Goal: Information Seeking & Learning: Learn about a topic

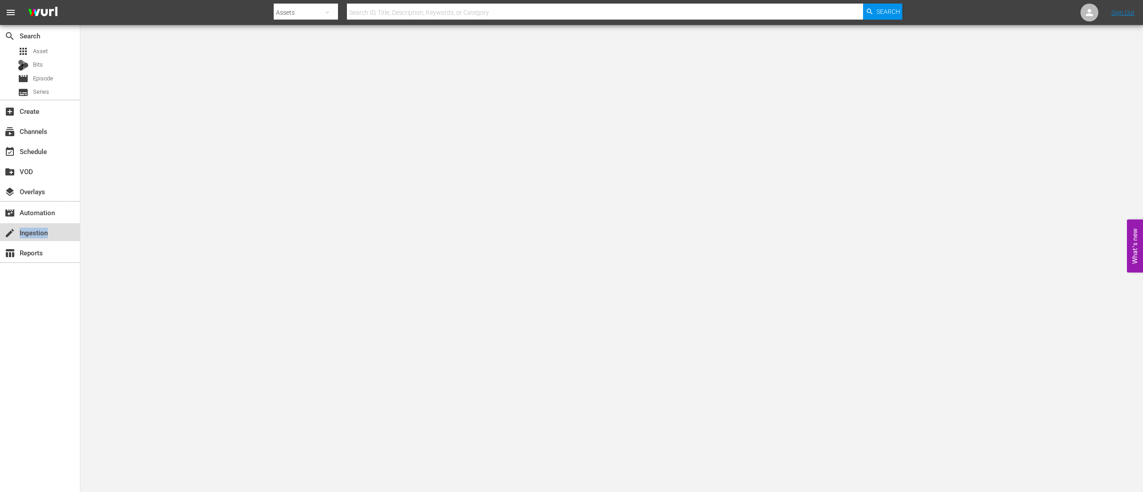
click at [62, 238] on div "create Ingestion" at bounding box center [40, 232] width 80 height 18
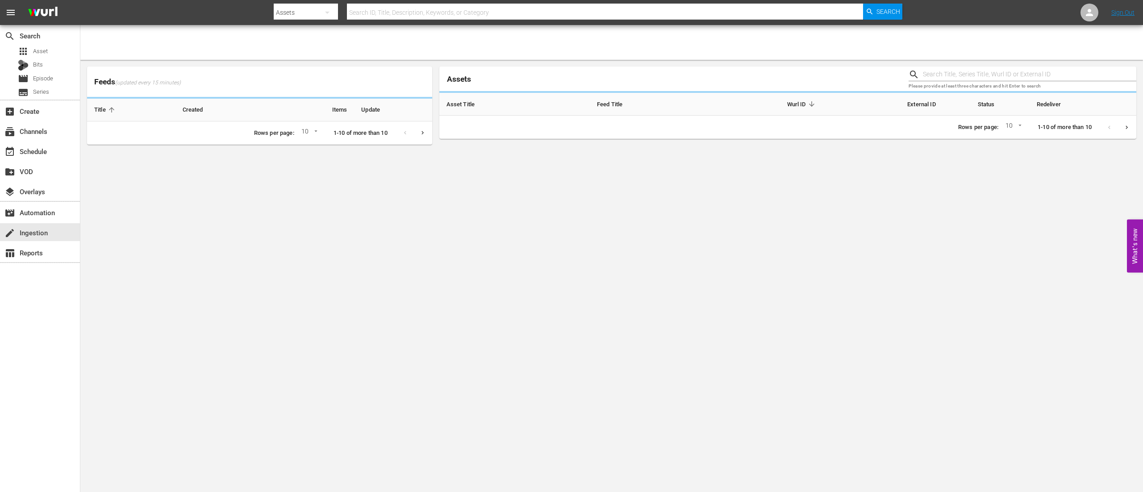
click at [445, 8] on input "text" at bounding box center [605, 12] width 516 height 21
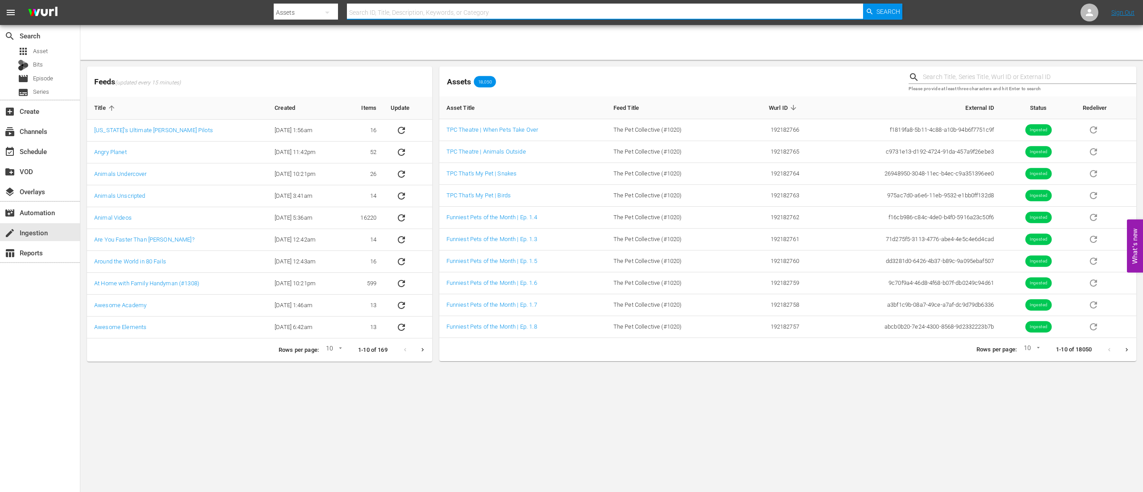
click at [441, 12] on input "text" at bounding box center [605, 12] width 516 height 21
type input "fhve03"
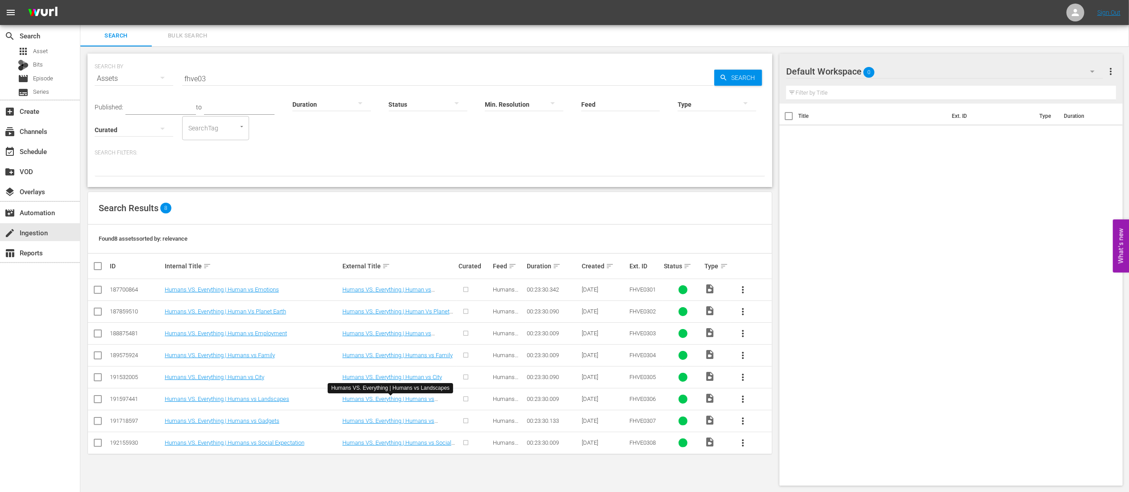
scroll to position [0, 0]
click at [356, 445] on link "Humans VS. Everything | Humans vs Social Expectation" at bounding box center [397, 445] width 109 height 13
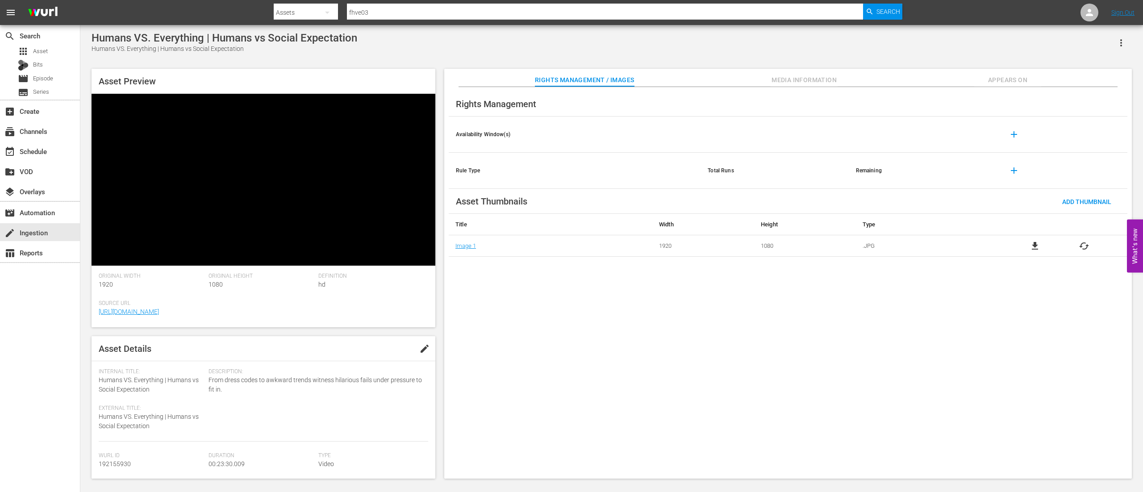
click at [574, 288] on div "Rights Management Availability Window(s) add Rule Type Total Runs Remaining add…" at bounding box center [788, 283] width 688 height 392
click at [791, 78] on span "Media Information" at bounding box center [804, 80] width 67 height 11
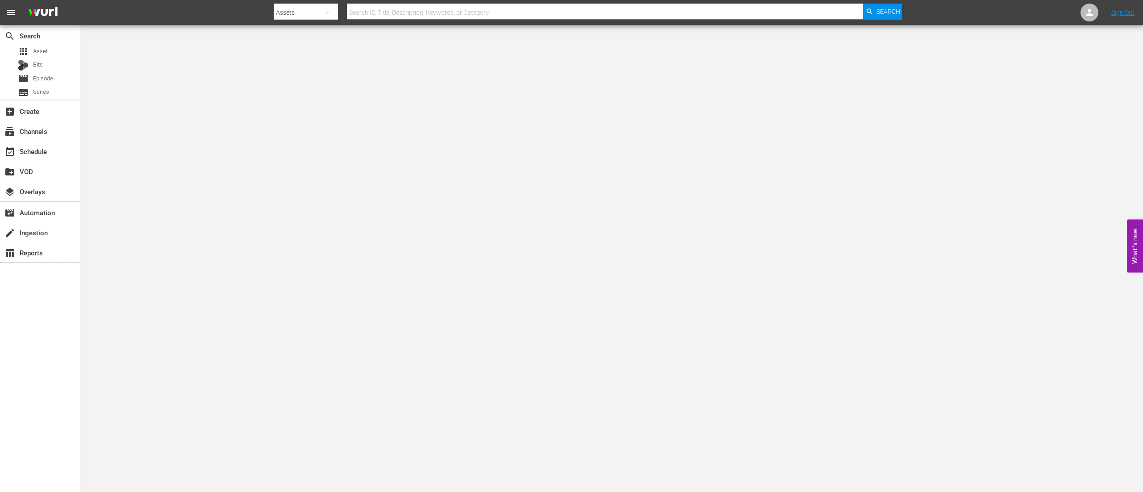
click at [655, 5] on input "text" at bounding box center [605, 12] width 516 height 21
type input "fhve03"
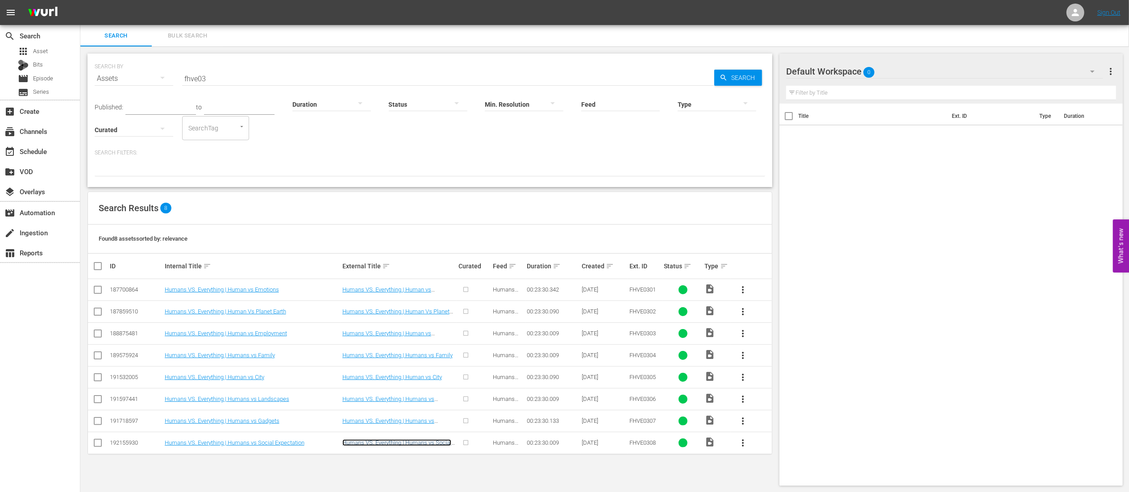
click at [404, 443] on link "Humans VS. Everything | Humans vs Social Expectation" at bounding box center [397, 445] width 109 height 13
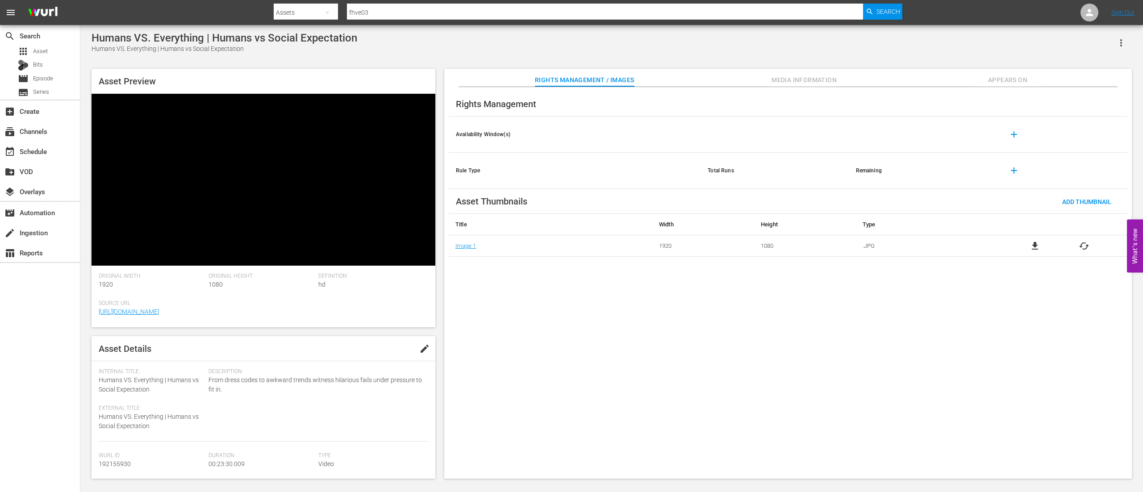
click at [560, 301] on div "Rights Management Availability Window(s) add Rule Type Total Runs Remaining add…" at bounding box center [788, 283] width 688 height 392
click at [797, 83] on span "Media Information" at bounding box center [804, 80] width 67 height 11
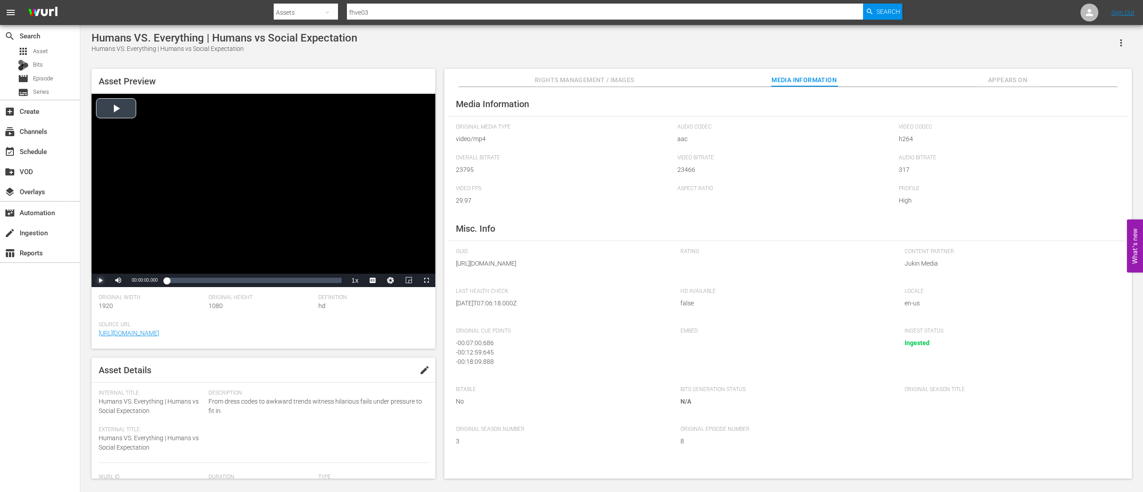
click at [100, 280] on span "Video Player" at bounding box center [100, 280] width 0 height 0
click at [333, 283] on div "Loaded : 5.96% 00:22:07.278 00:00:28.016" at bounding box center [254, 280] width 175 height 9
click at [342, 284] on div "Loaded : 94.98% 00:23:30.009 00:22:18.882" at bounding box center [254, 280] width 184 height 13
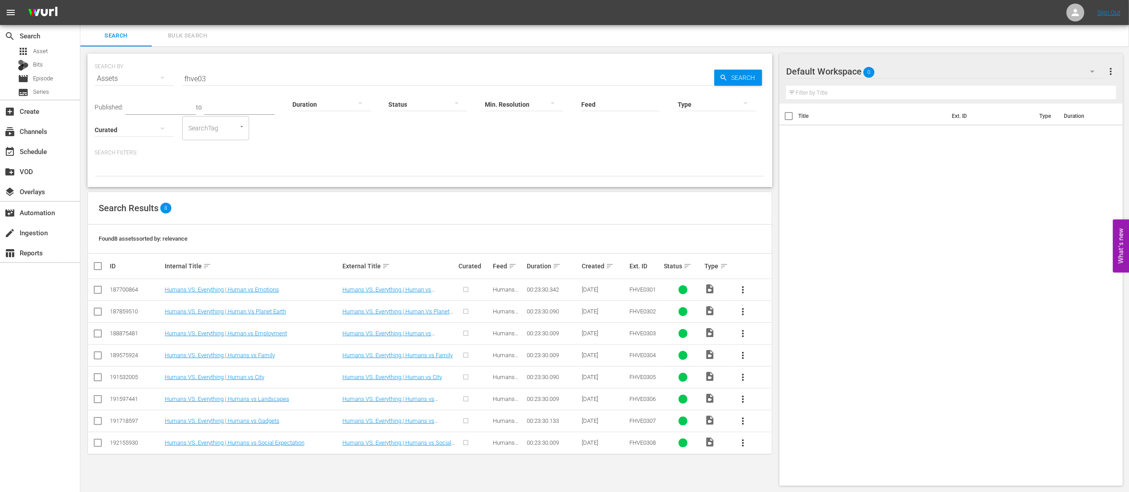
click at [596, 135] on div "Published: to Duration Status Min. Resolution Feed Feed Title Type Curated Sear…" at bounding box center [430, 114] width 671 height 51
click at [486, 155] on p "Search Filters:" at bounding box center [430, 153] width 671 height 8
click at [227, 103] on input "text" at bounding box center [239, 107] width 71 height 13
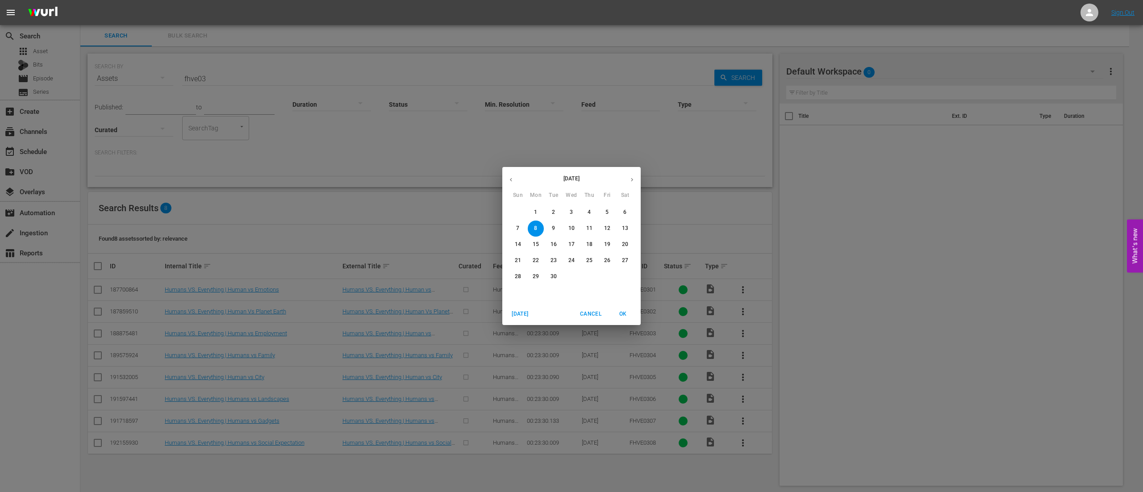
click at [360, 141] on div "September 2025 Sun Mon Tue Wed Thu Fri Sat 31 1 2 3 4 5 6 7 8 9 10 11 12 13 14 …" at bounding box center [571, 246] width 1143 height 492
